Goal: Task Accomplishment & Management: Manage account settings

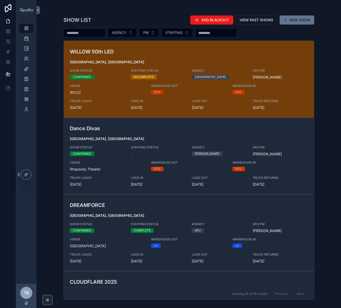
click at [86, 35] on input "scrollable content" at bounding box center [85, 32] width 42 height 7
type input "*"
type input "********"
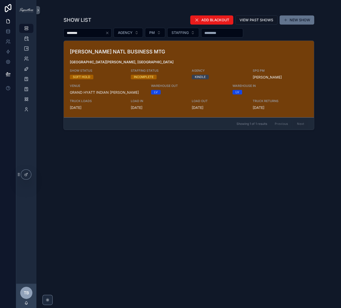
click at [220, 55] on h3 "[PERSON_NAME] NATL BUSINESS MTG" at bounding box center [148, 52] width 157 height 8
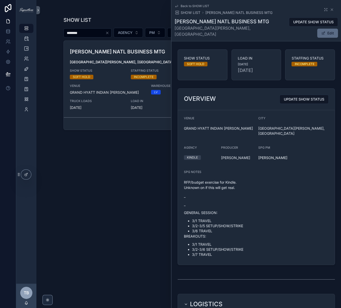
click at [327, 29] on button "Edit" at bounding box center [327, 33] width 21 height 9
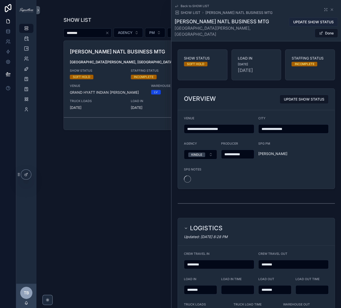
click at [293, 23] on span "UPDATE SHOW STATUS" at bounding box center [313, 21] width 40 height 5
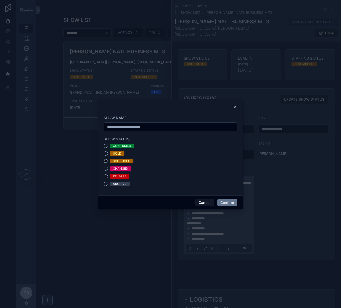
click at [124, 175] on div "RELEASE" at bounding box center [119, 176] width 13 height 5
click at [108, 175] on button "RELEASE" at bounding box center [106, 176] width 4 height 4
click at [233, 201] on button "Confirm" at bounding box center [227, 202] width 20 height 8
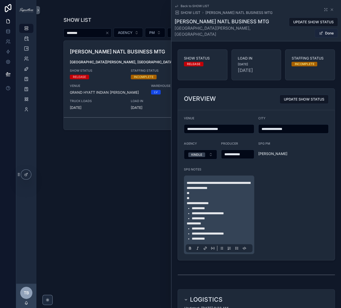
click at [324, 29] on button "Done" at bounding box center [326, 33] width 23 height 9
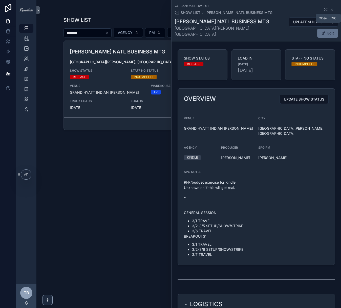
click at [331, 9] on icon "scrollable content" at bounding box center [332, 10] width 2 height 2
